Goal: Transaction & Acquisition: Purchase product/service

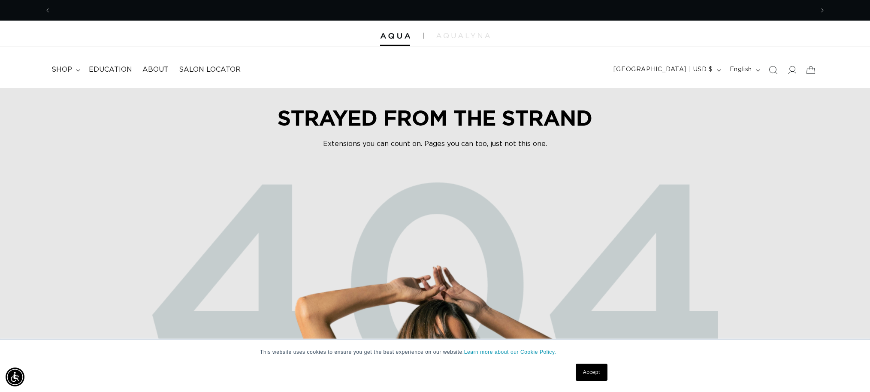
scroll to position [0, 763]
click at [51, 68] on span "shop" at bounding box center [61, 69] width 21 height 9
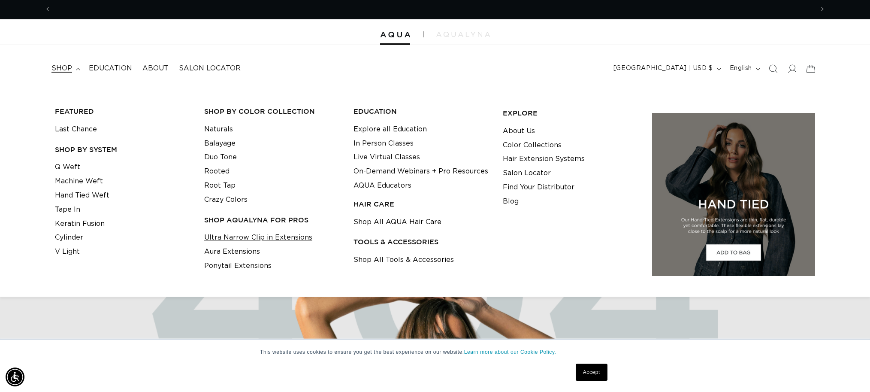
scroll to position [0, 0]
click at [236, 239] on link "Ultra Narrow Clip in Extensions" at bounding box center [258, 237] width 108 height 14
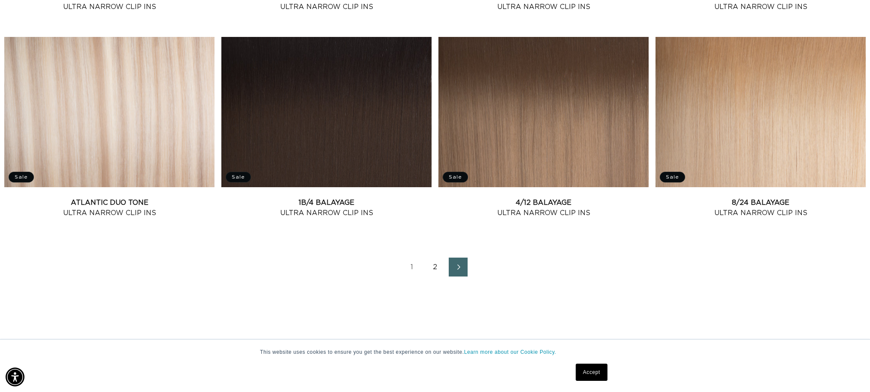
click at [433, 267] on link "2" at bounding box center [435, 266] width 19 height 19
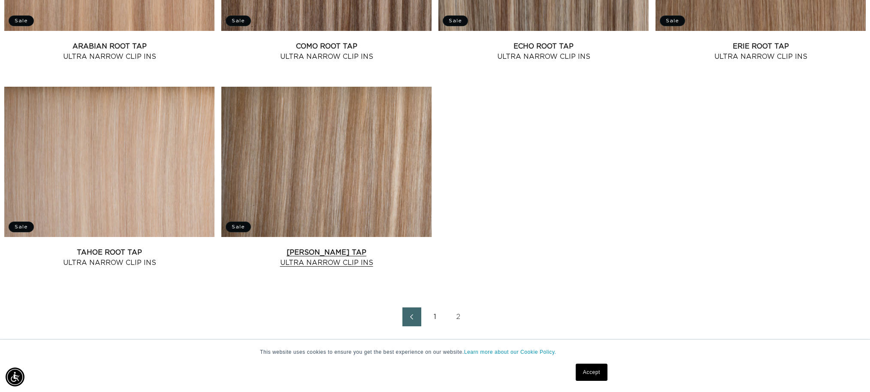
scroll to position [0, 1525]
click at [328, 253] on link "Victoria Root Tap Ultra Narrow Clip Ins" at bounding box center [326, 257] width 210 height 21
